Goal: Information Seeking & Learning: Learn about a topic

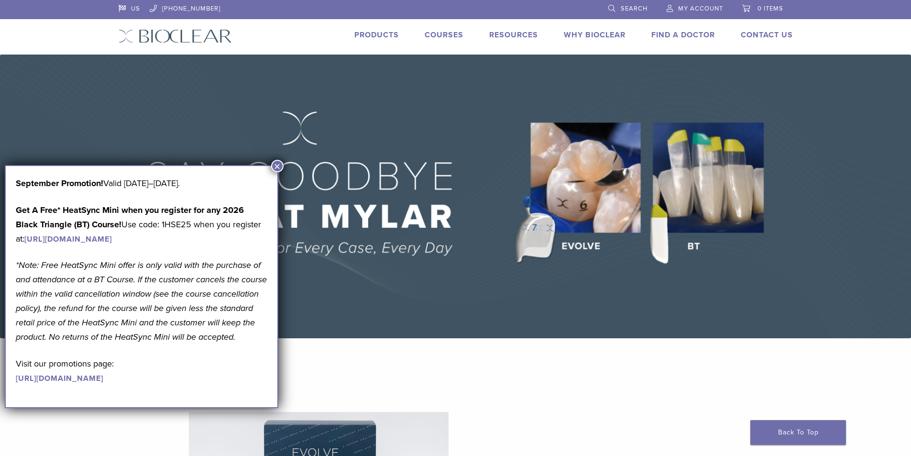
click at [280, 166] on button "×" at bounding box center [277, 166] width 12 height 12
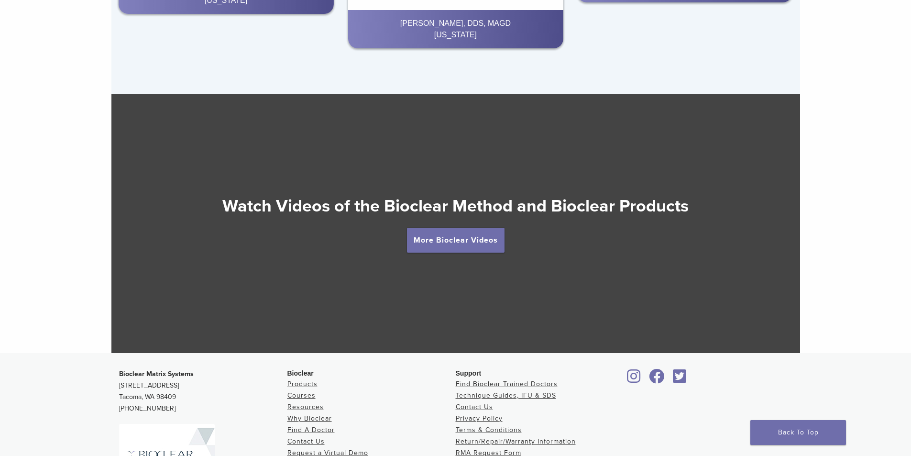
scroll to position [1681, 0]
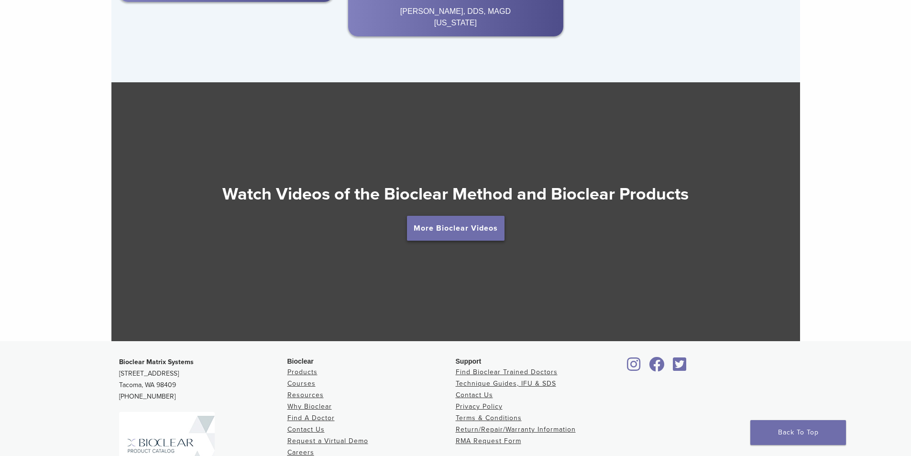
click at [457, 229] on link "More Bioclear Videos" at bounding box center [456, 228] width 98 height 25
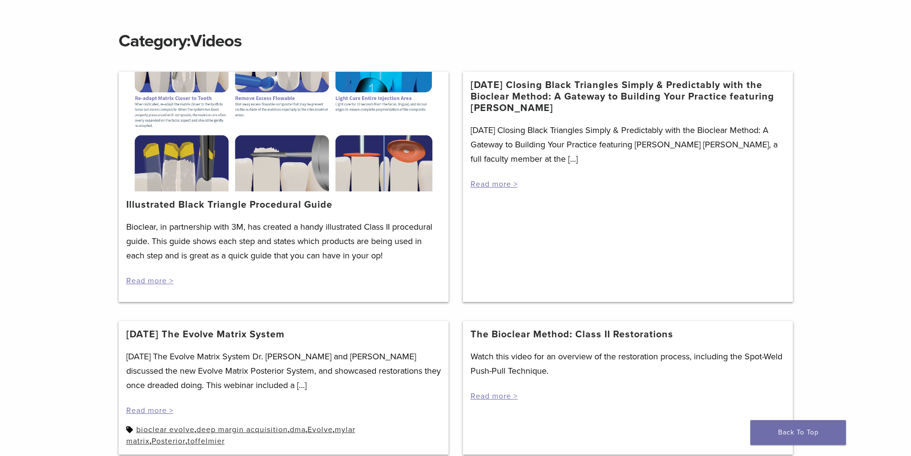
scroll to position [117, 0]
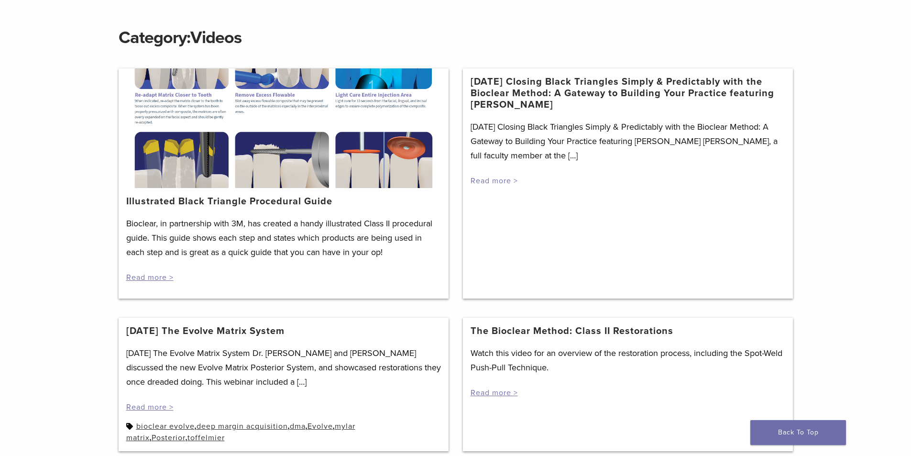
click at [489, 180] on link "Read more >" at bounding box center [493, 181] width 47 height 10
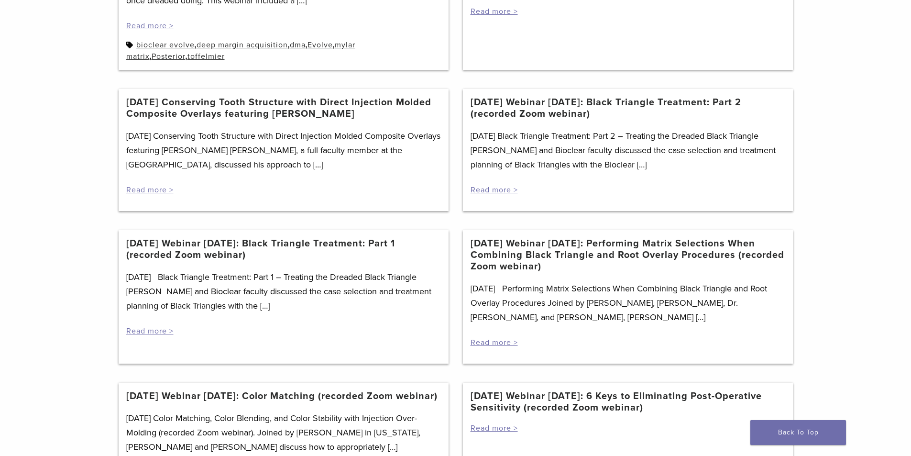
scroll to position [501, 0]
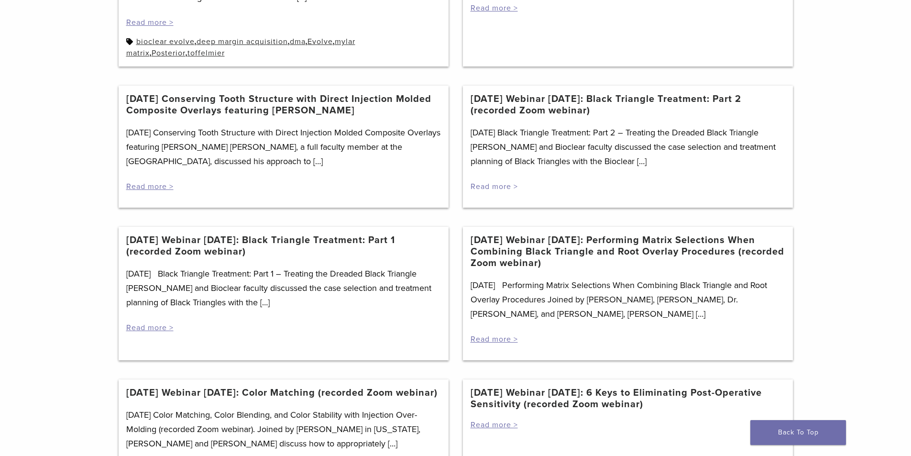
click at [490, 188] on link "Read more >" at bounding box center [493, 187] width 47 height 10
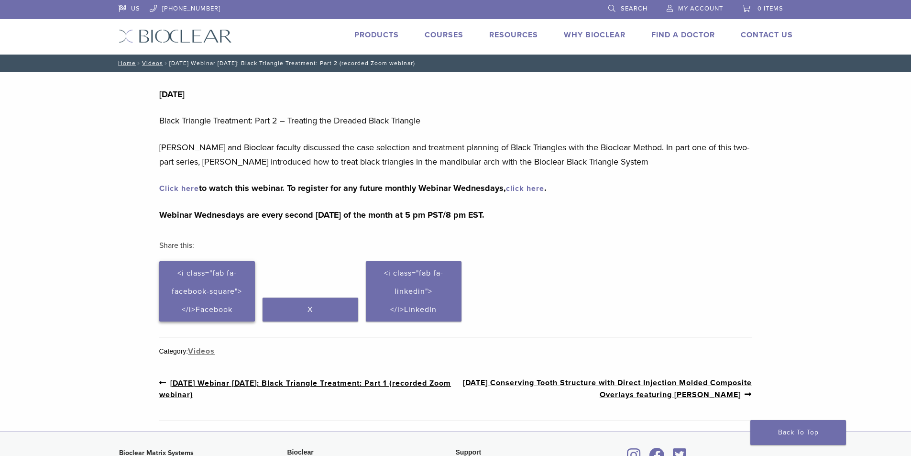
click at [198, 291] on span "<i class="fab fa-facebook-square"></i>Facebook" at bounding box center [207, 291] width 70 height 46
click at [380, 383] on link "Previous post: 10/14/20 Webinar Wednesday: Black Triangle Treatment: Part 1 (re…" at bounding box center [307, 388] width 296 height 23
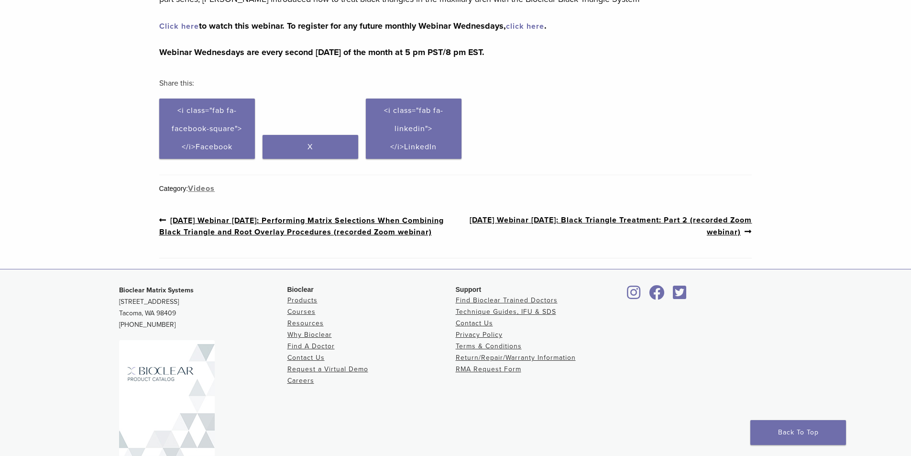
scroll to position [190, 0]
click at [213, 218] on link "Previous post: [DATE] Webinar [DATE]: Performing Matrix Selections When Combini…" at bounding box center [307, 224] width 296 height 23
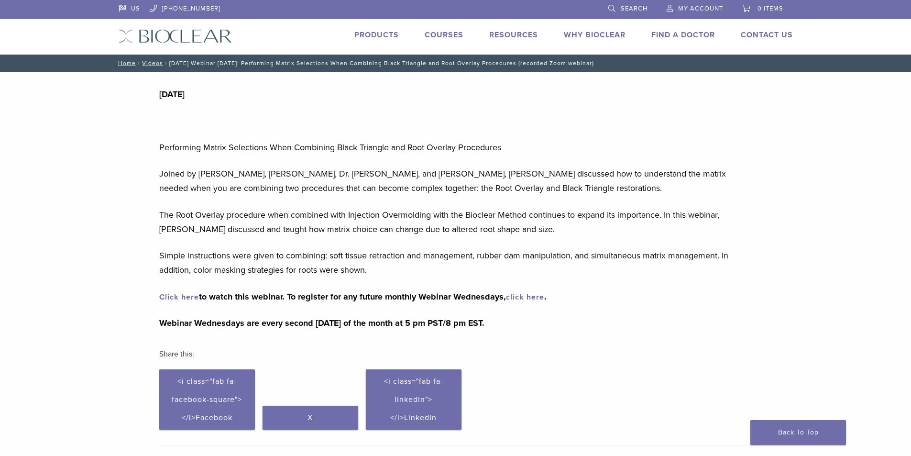
click at [185, 296] on link "Click here" at bounding box center [179, 297] width 40 height 10
